Goal: Register for event/course: Sign up to attend an event or enroll in a course

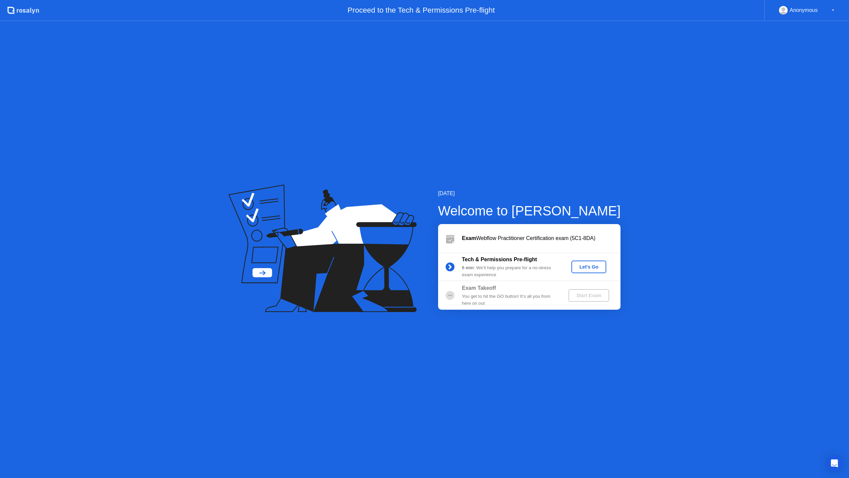
click at [589, 267] on div "Let's Go" at bounding box center [589, 266] width 30 height 5
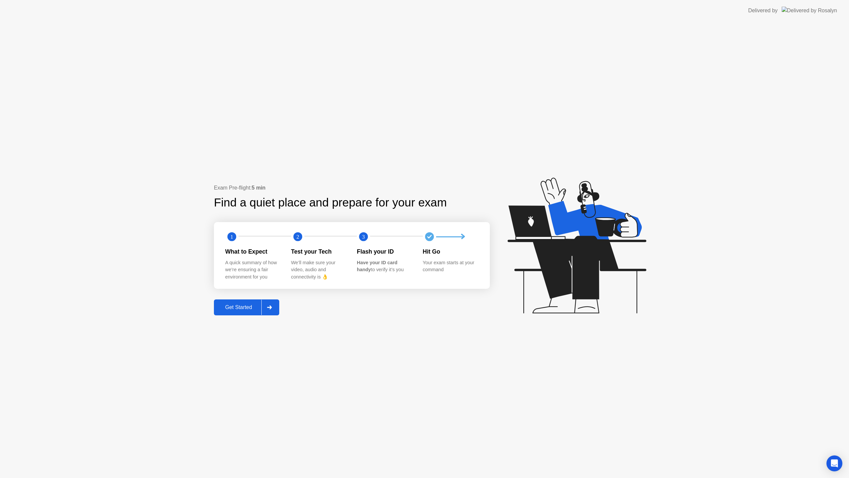
click at [272, 308] on icon at bounding box center [269, 307] width 5 height 4
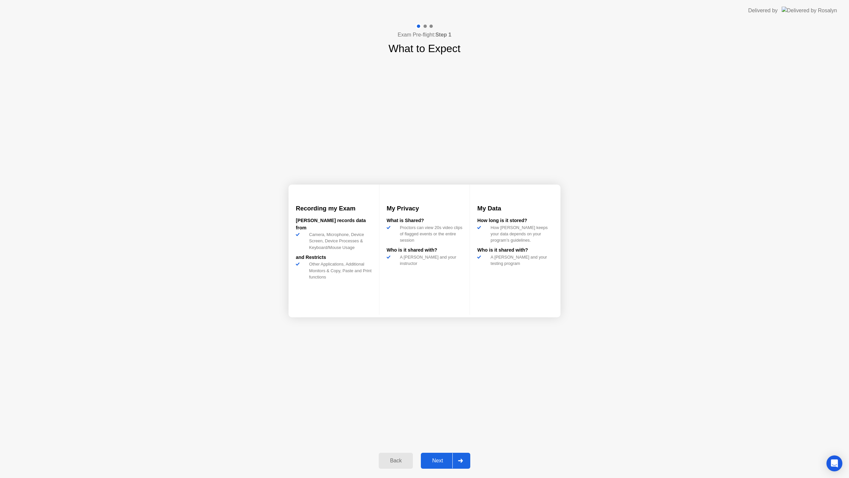
click at [462, 461] on icon at bounding box center [460, 460] width 5 height 4
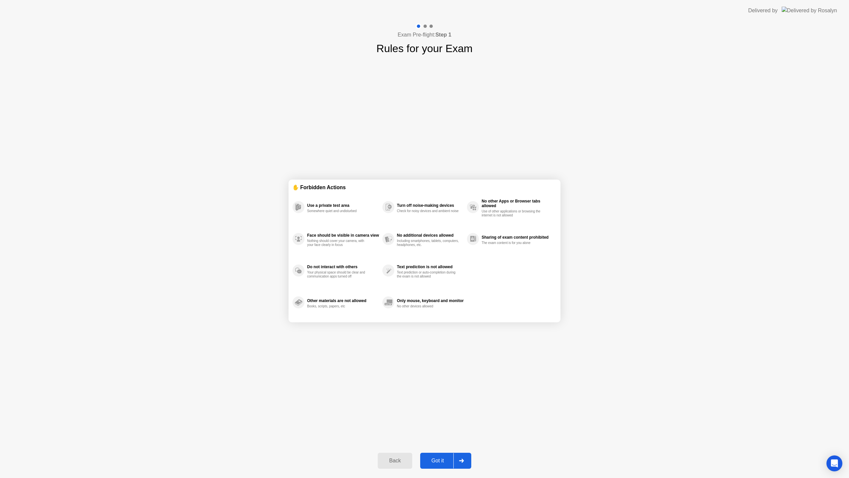
click at [462, 458] on icon at bounding box center [461, 460] width 5 height 4
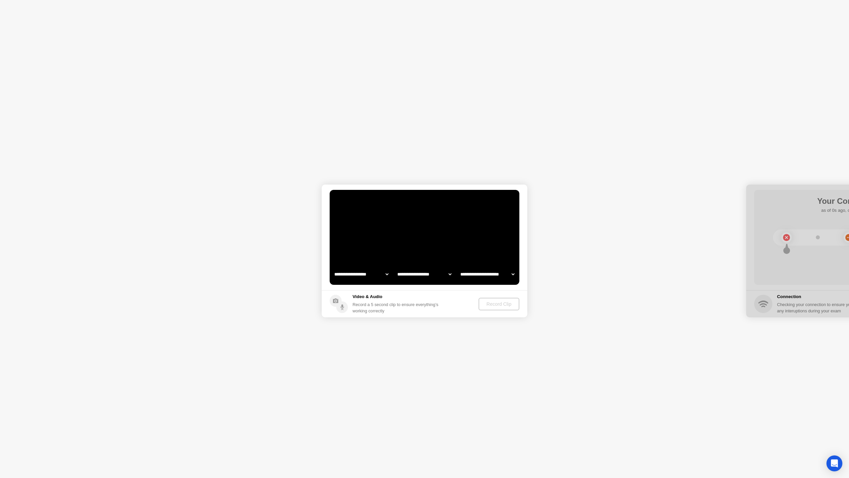
select select "**********"
select select "*******"
click at [464, 260] on app-media "**********" at bounding box center [425, 250] width 206 height 133
click at [494, 303] on div "Record Clip" at bounding box center [499, 303] width 35 height 5
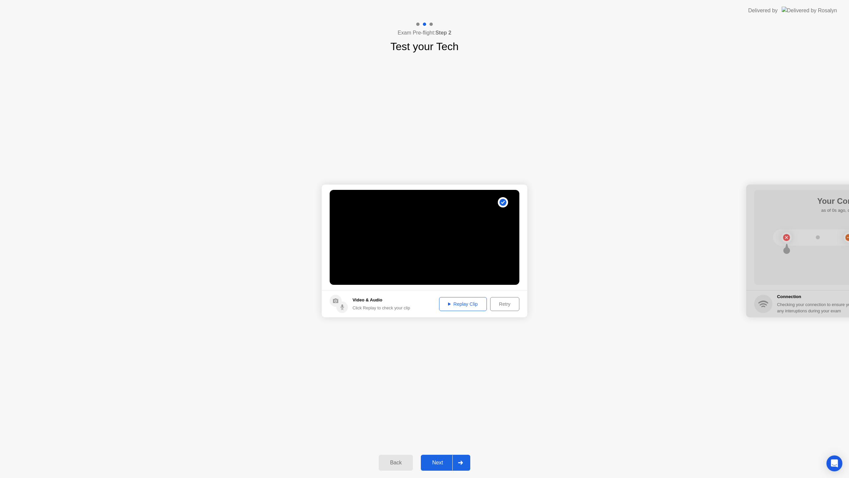
click at [465, 306] on div "Replay Clip" at bounding box center [463, 303] width 43 height 5
click at [339, 310] on circle at bounding box center [342, 307] width 12 height 12
click at [337, 301] on icon at bounding box center [335, 300] width 5 height 5
click at [508, 302] on div "Retry" at bounding box center [505, 303] width 25 height 5
click at [445, 274] on select "**********" at bounding box center [424, 273] width 57 height 13
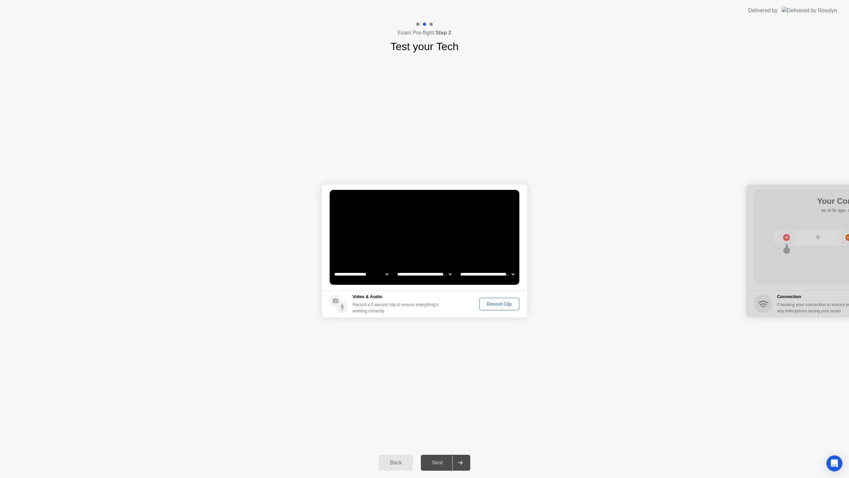
select select "**********"
click at [482, 272] on select "**********" at bounding box center [487, 273] width 57 height 13
select select "**********"
click at [499, 305] on div "Record Clip" at bounding box center [499, 303] width 35 height 5
click at [476, 303] on div "Replay Clip" at bounding box center [463, 303] width 43 height 5
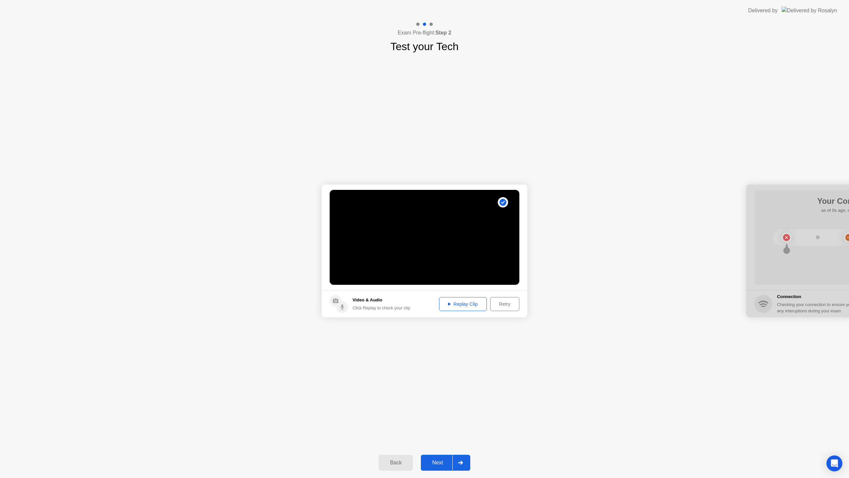
click at [500, 305] on div "Retry" at bounding box center [505, 303] width 25 height 5
click at [448, 275] on select "**********" at bounding box center [424, 273] width 57 height 13
click at [436, 272] on select "**********" at bounding box center [424, 273] width 57 height 13
select select "*******"
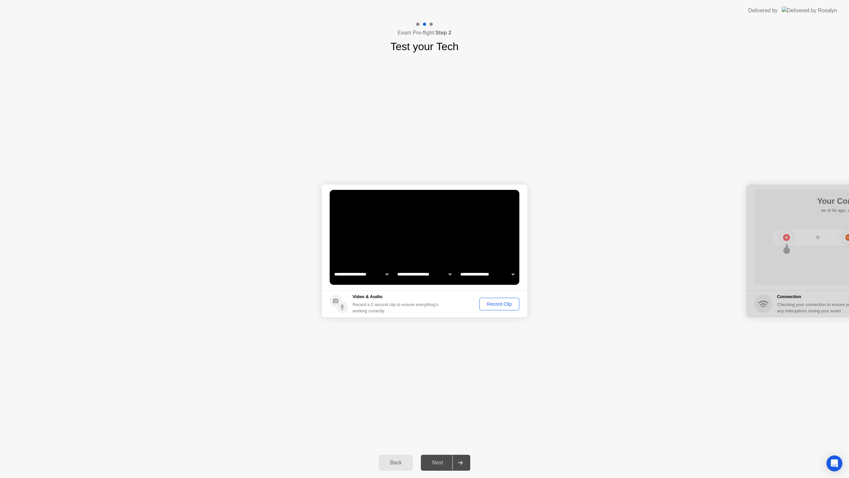
click at [504, 305] on div "Record Clip" at bounding box center [499, 303] width 35 height 5
click at [461, 306] on div "Replay Clip" at bounding box center [463, 303] width 43 height 5
click at [462, 306] on div "Replay Clip" at bounding box center [463, 303] width 43 height 5
click at [503, 305] on div "Retry" at bounding box center [505, 303] width 25 height 5
click at [425, 273] on select "**********" at bounding box center [424, 273] width 57 height 13
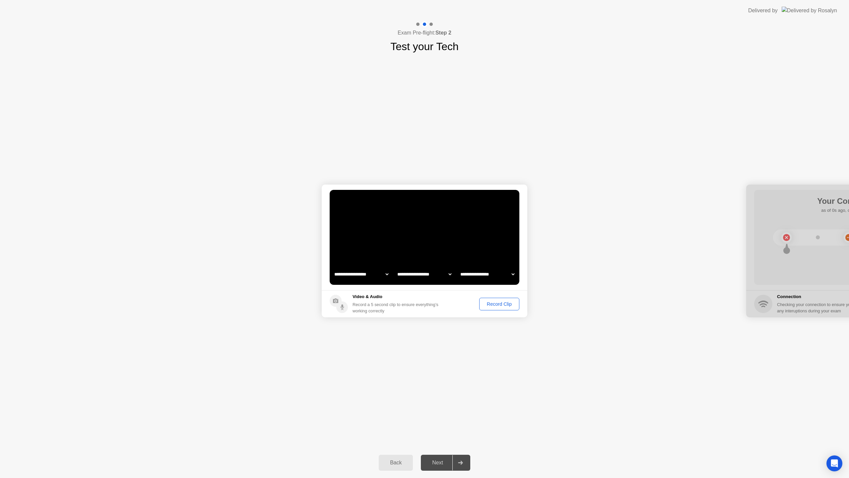
select select "**********"
click at [479, 272] on select "**********" at bounding box center [487, 273] width 57 height 13
select select "**********"
click at [498, 305] on div "Record Clip" at bounding box center [499, 303] width 35 height 5
click at [463, 304] on div "Replay Clip" at bounding box center [463, 303] width 43 height 5
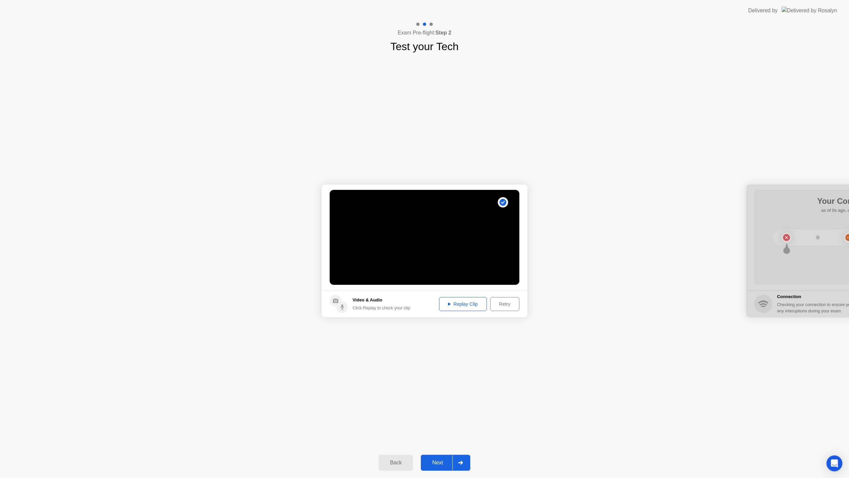
click at [445, 263] on video at bounding box center [425, 237] width 190 height 95
click at [469, 305] on div "Replay Clip" at bounding box center [463, 303] width 43 height 5
click at [455, 464] on div at bounding box center [461, 462] width 16 height 15
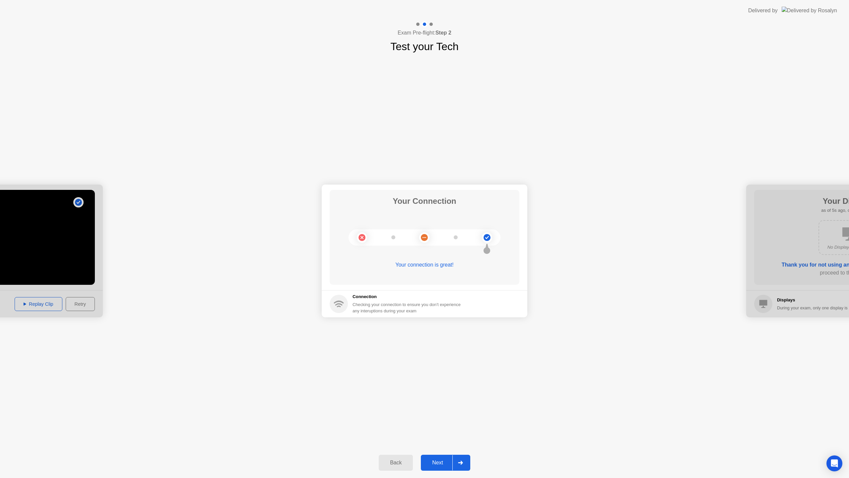
click at [441, 462] on div "Next" at bounding box center [438, 462] width 30 height 6
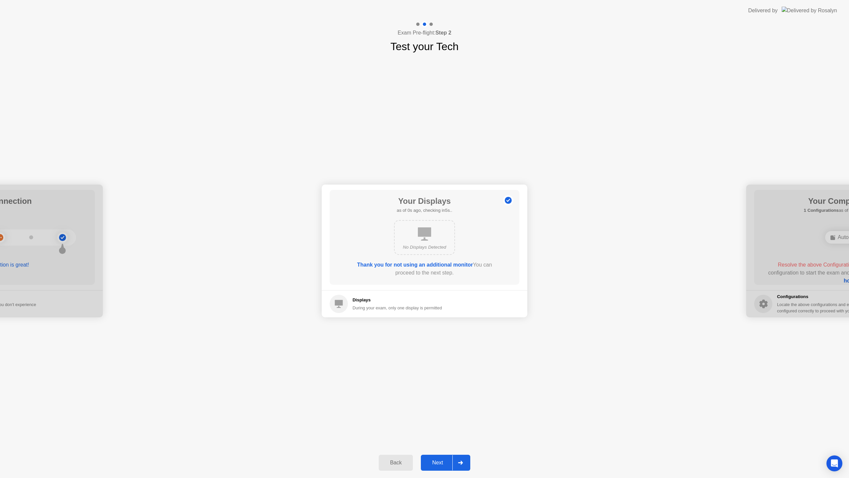
click at [441, 463] on div "Next" at bounding box center [438, 462] width 30 height 6
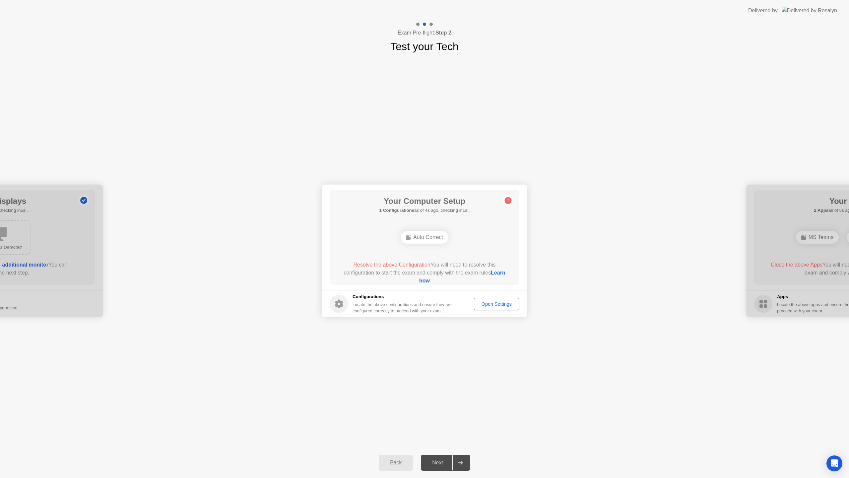
click at [425, 238] on div "Auto Correct" at bounding box center [425, 237] width 48 height 13
drag, startPoint x: 377, startPoint y: 272, endPoint x: 447, endPoint y: 275, distance: 70.4
click at [447, 275] on div "Resolve the above Configuration You will need to resolve this configuration to …" at bounding box center [424, 273] width 171 height 24
click at [491, 307] on div "Open Settings" at bounding box center [496, 303] width 41 height 5
click at [424, 282] on link "Learn how" at bounding box center [462, 277] width 86 height 14
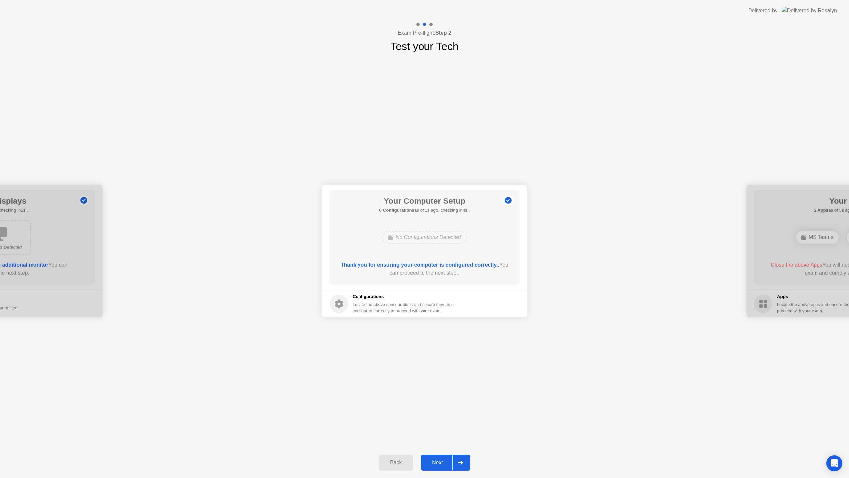
click at [463, 462] on icon at bounding box center [460, 462] width 5 height 4
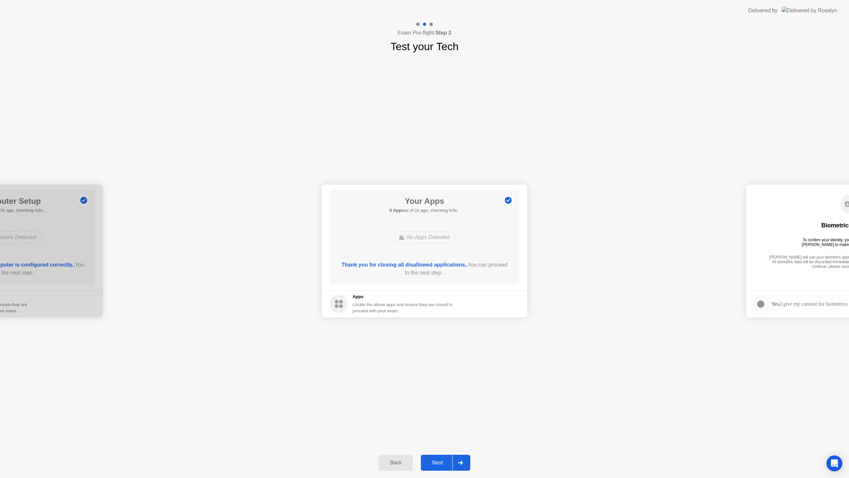
click at [463, 463] on icon at bounding box center [460, 462] width 5 height 4
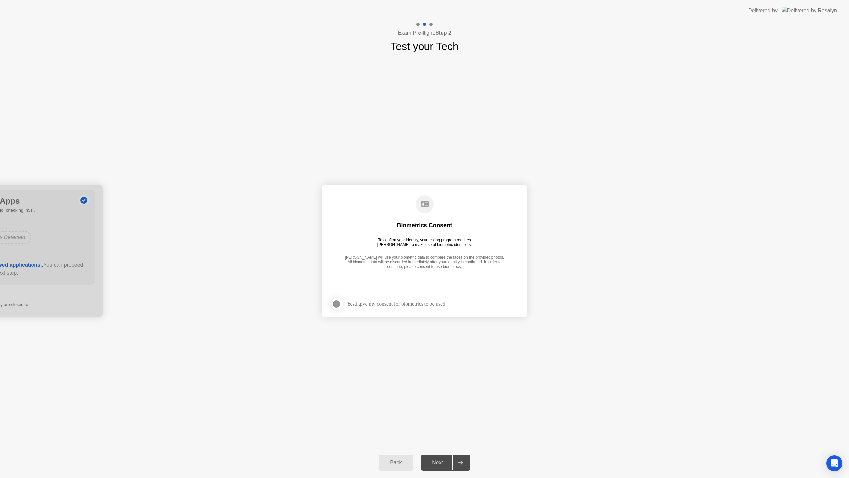
click at [339, 304] on div at bounding box center [336, 304] width 8 height 8
click at [461, 460] on icon at bounding box center [460, 462] width 5 height 4
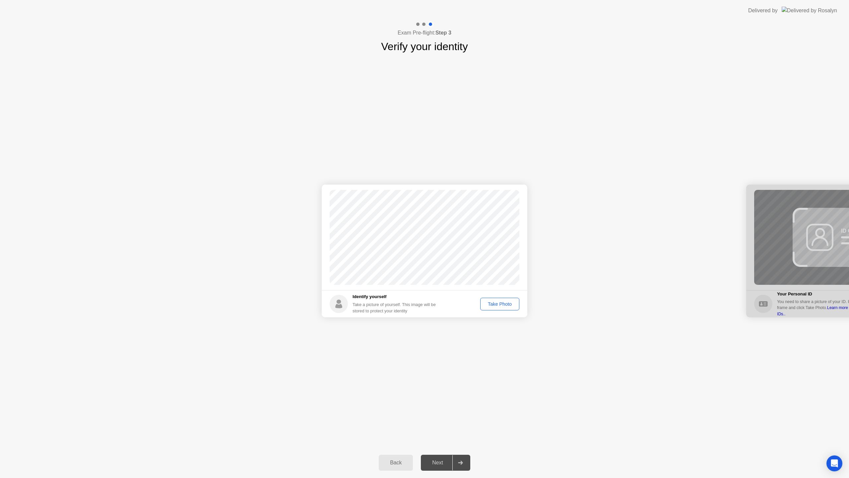
click at [504, 303] on div "Take Photo" at bounding box center [500, 303] width 35 height 5
click at [467, 466] on div at bounding box center [461, 462] width 16 height 15
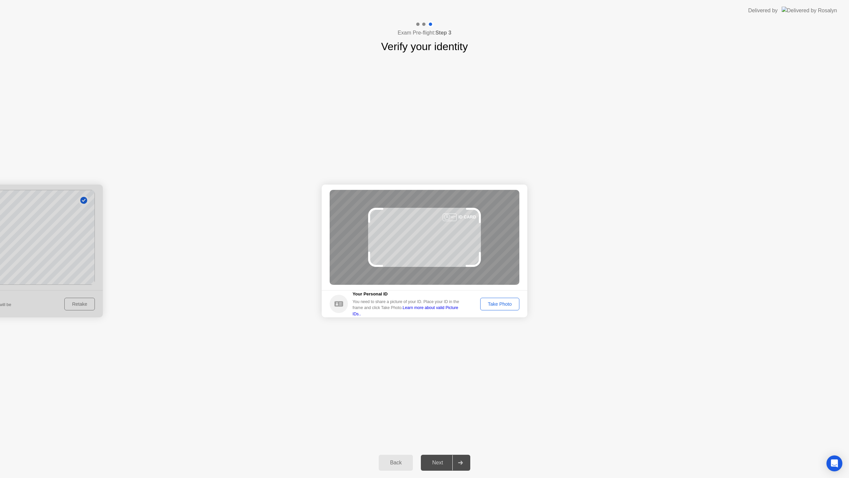
click at [502, 305] on div "Take Photo" at bounding box center [500, 303] width 35 height 5
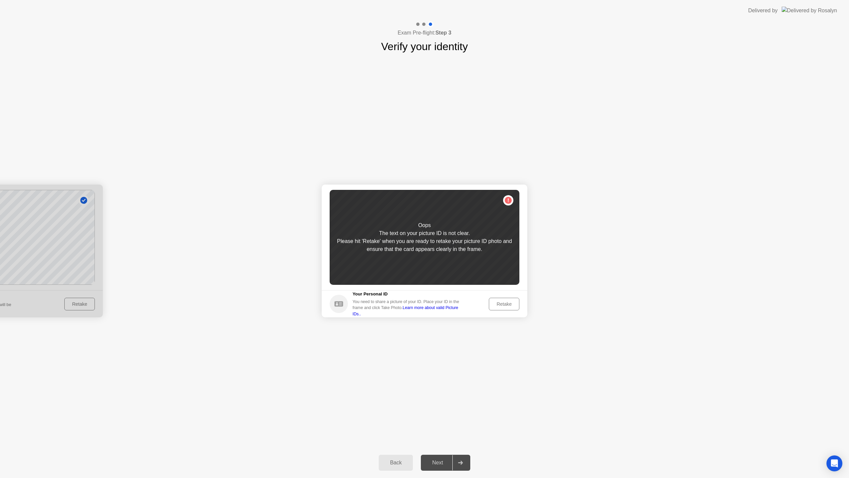
click at [503, 303] on div "Retake" at bounding box center [504, 303] width 26 height 5
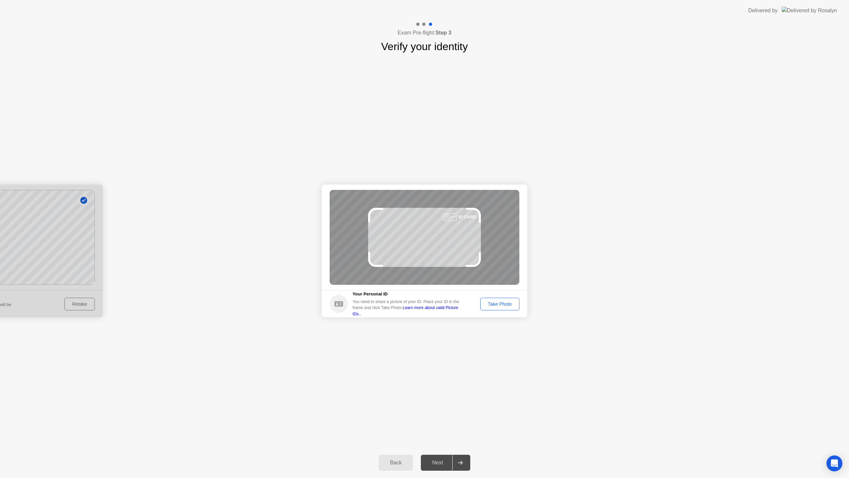
click at [502, 304] on div "Take Photo" at bounding box center [500, 303] width 35 height 5
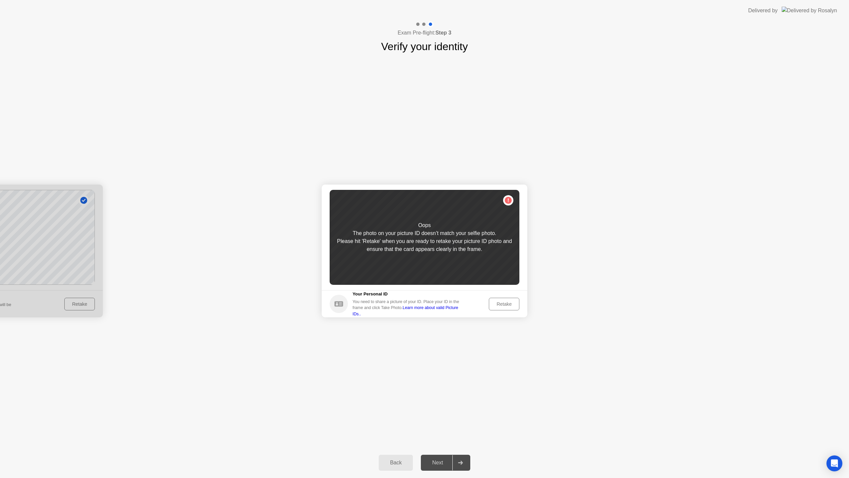
click at [502, 302] on div "Retake" at bounding box center [504, 303] width 26 height 5
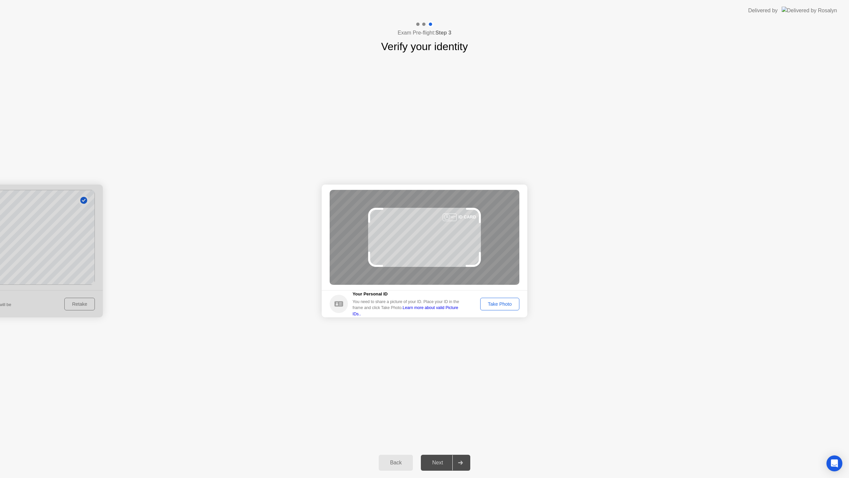
click at [404, 462] on div "Back" at bounding box center [396, 462] width 30 height 6
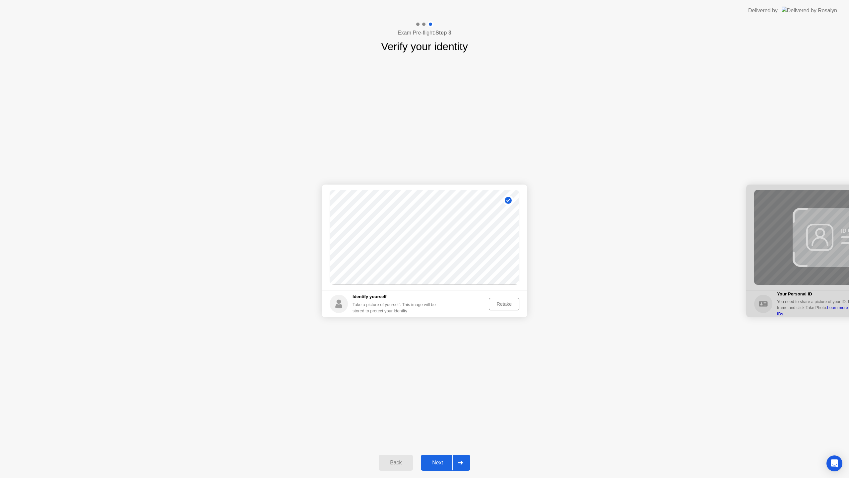
click at [517, 305] on div "Retake" at bounding box center [504, 303] width 26 height 5
click at [499, 302] on div "Take Photo" at bounding box center [500, 303] width 35 height 5
click at [464, 464] on div at bounding box center [461, 462] width 16 height 15
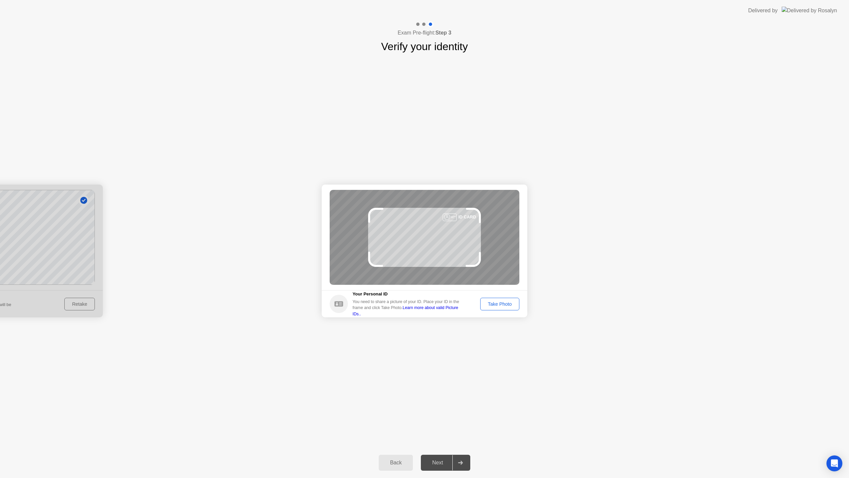
click at [499, 306] on div "Take Photo" at bounding box center [500, 303] width 35 height 5
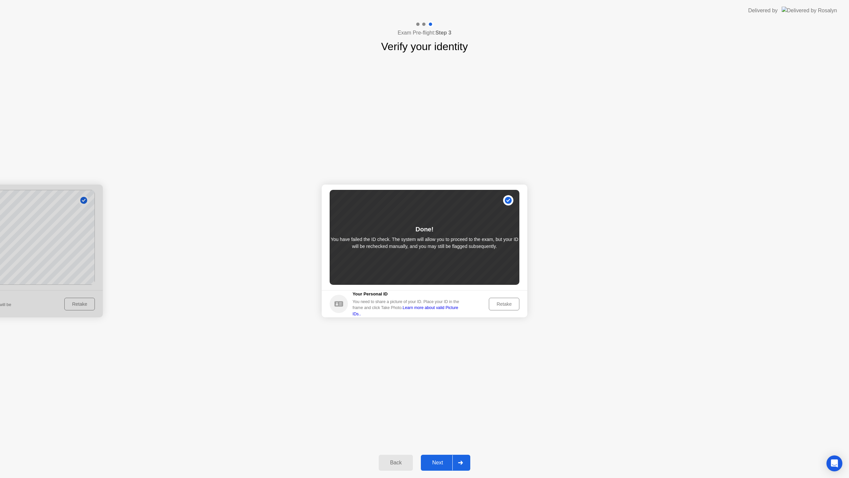
click at [464, 462] on div at bounding box center [461, 462] width 16 height 15
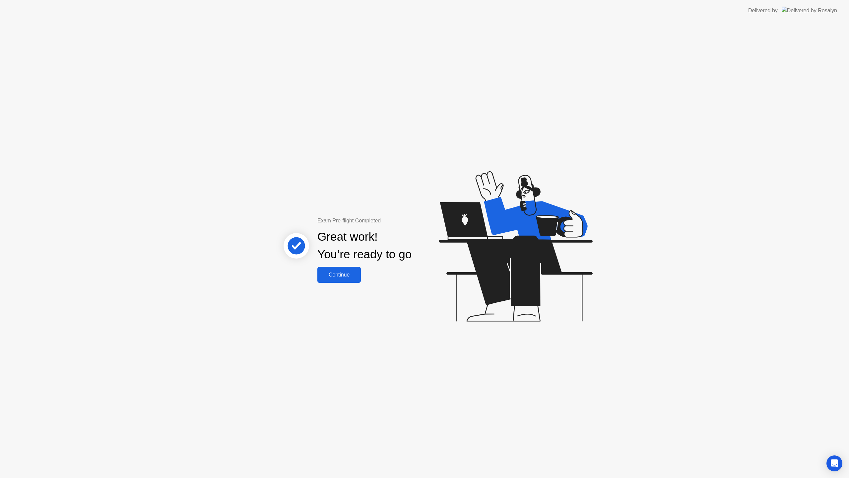
click at [348, 274] on div "Continue" at bounding box center [338, 275] width 39 height 6
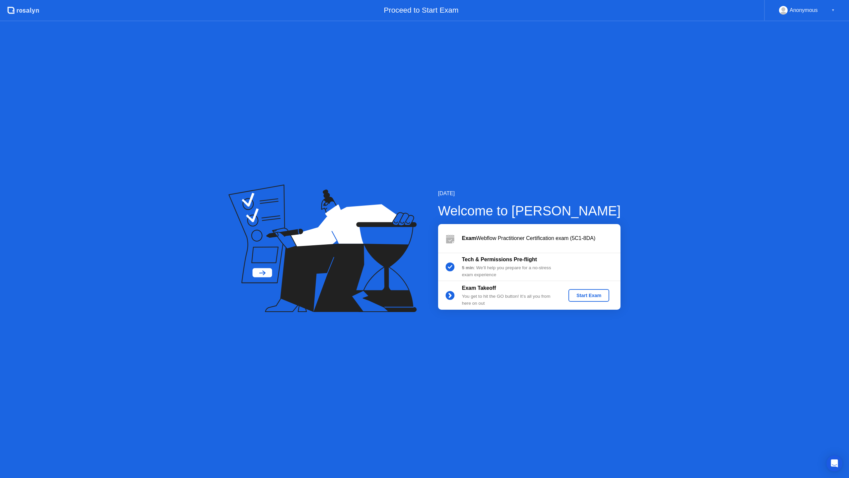
click at [595, 295] on div "Start Exam" at bounding box center [588, 295] width 35 height 5
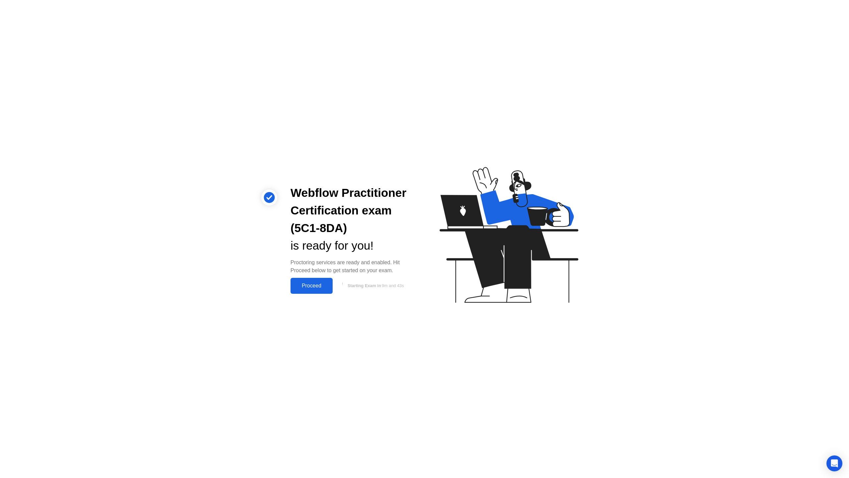
click at [313, 286] on div "Proceed" at bounding box center [312, 286] width 38 height 6
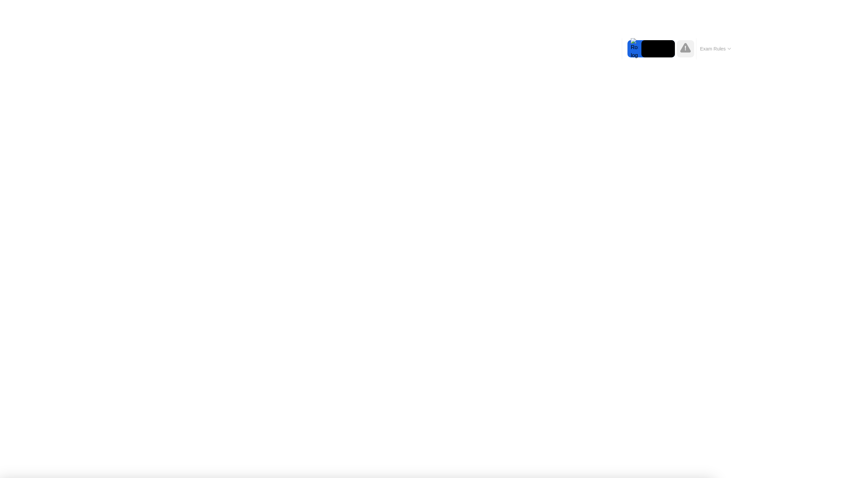
click at [659, 42] on video at bounding box center [659, 48] width 34 height 17
click at [632, 50] on div at bounding box center [635, 48] width 14 height 17
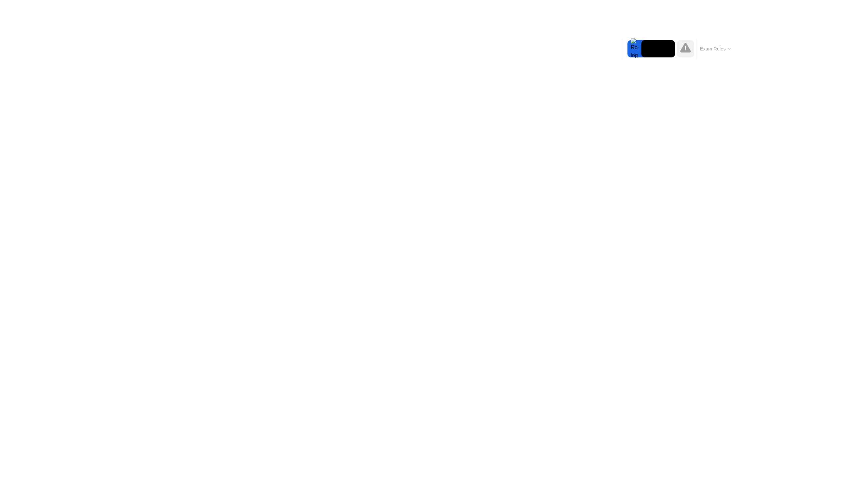
drag, startPoint x: 659, startPoint y: 49, endPoint x: 686, endPoint y: 57, distance: 28.6
click at [723, 49] on button "Exam Rules" at bounding box center [715, 49] width 35 height 6
click at [635, 46] on div at bounding box center [635, 48] width 14 height 17
click at [723, 52] on button "Exam Rules" at bounding box center [715, 49] width 35 height 6
click at [685, 49] on icon at bounding box center [685, 48] width 1 height 5
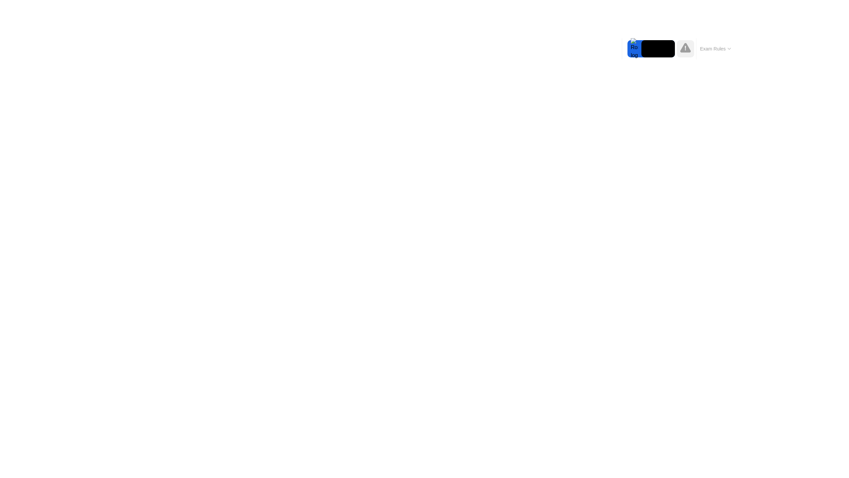
drag, startPoint x: 623, startPoint y: 47, endPoint x: 623, endPoint y: 43, distance: 4.0
click at [623, 43] on div "Move Expand Hide Exam Rules" at bounding box center [678, 48] width 113 height 21
click at [774, 459] on div "End Proctoring Session" at bounding box center [795, 459] width 74 height 6
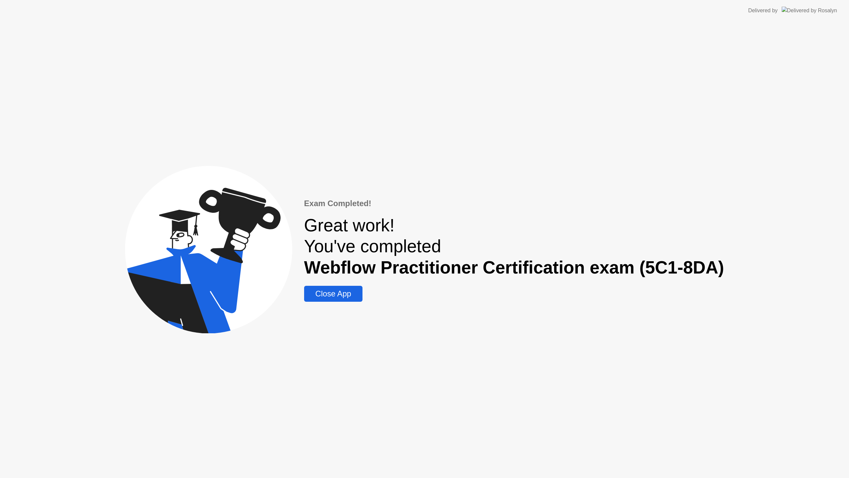
click at [332, 296] on div "Close App" at bounding box center [333, 293] width 54 height 9
